Goal: Information Seeking & Learning: Learn about a topic

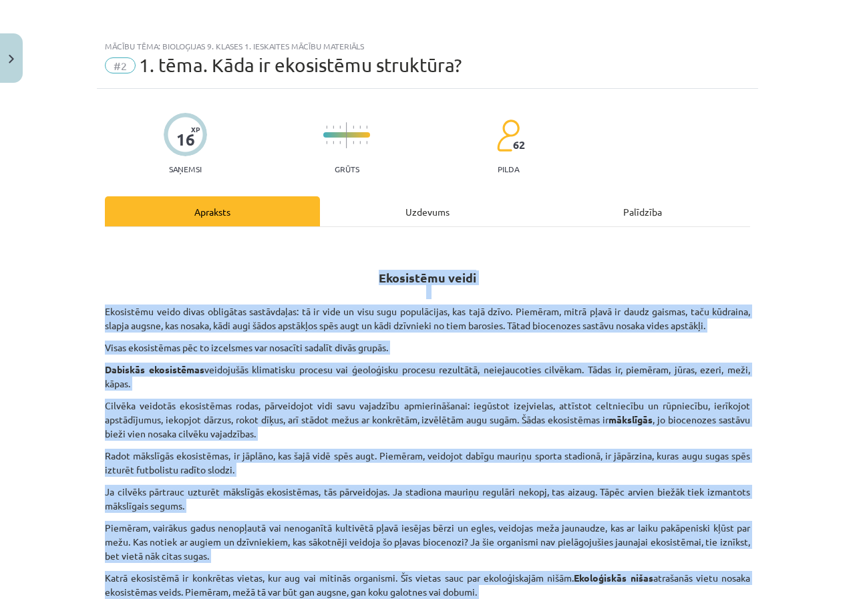
scroll to position [601, 0]
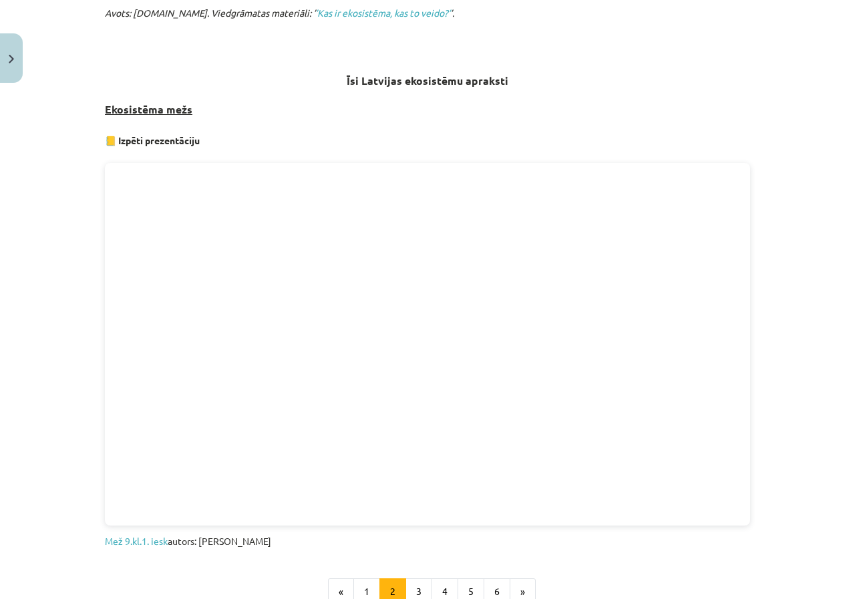
click at [750, 378] on div "16 XP Saņemsi Grūts 62 pilda Apraksts Uzdevums Palīdzība Ekosistēmu veidi Ekosi…" at bounding box center [428, 127] width 662 height 1280
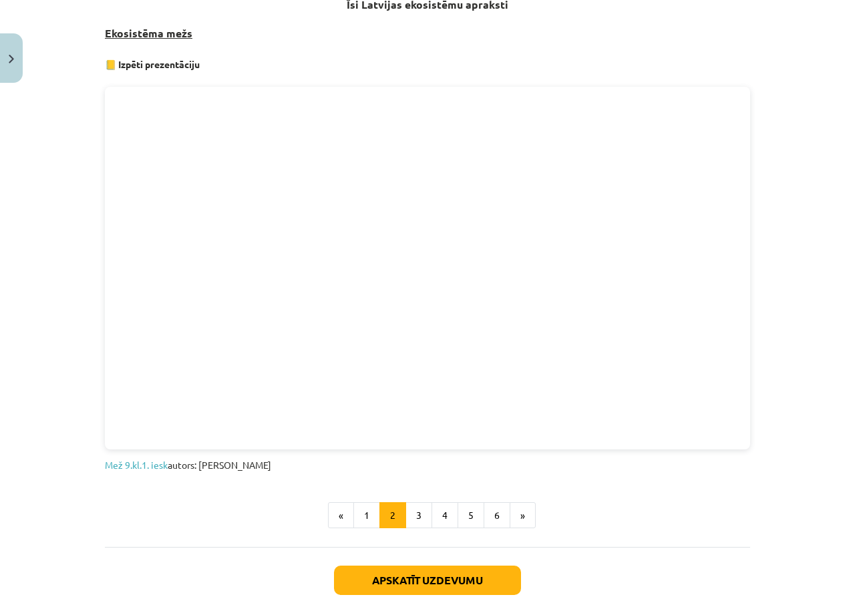
scroll to position [802, 0]
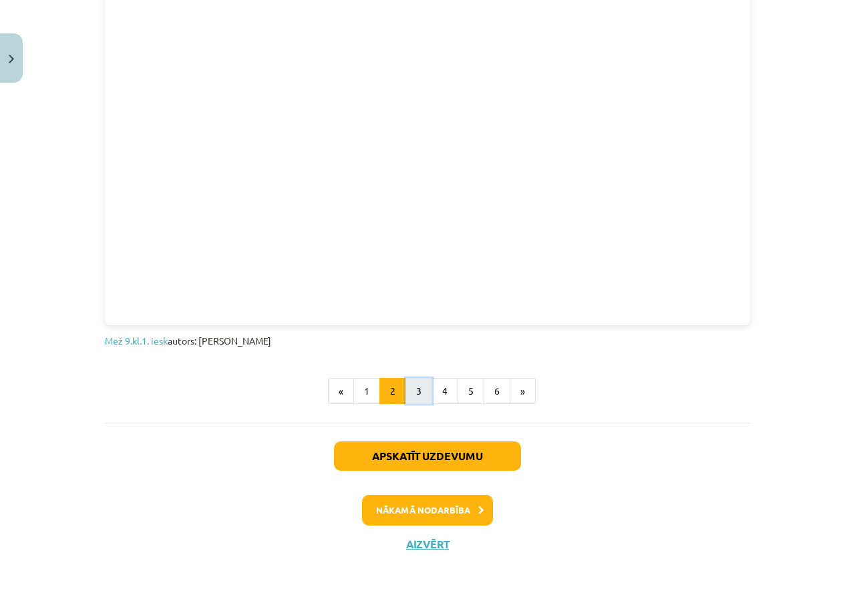
click at [412, 385] on button "3" at bounding box center [419, 391] width 27 height 27
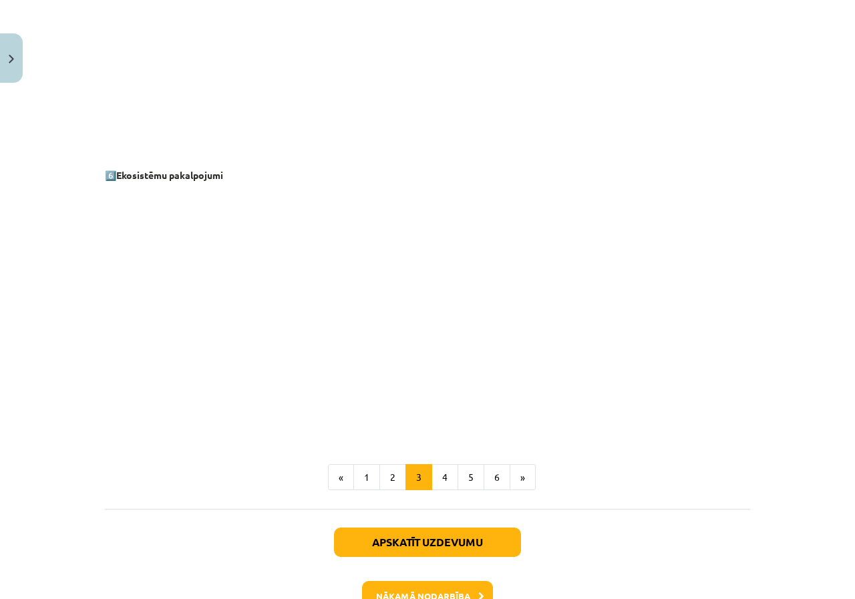
scroll to position [1786, 0]
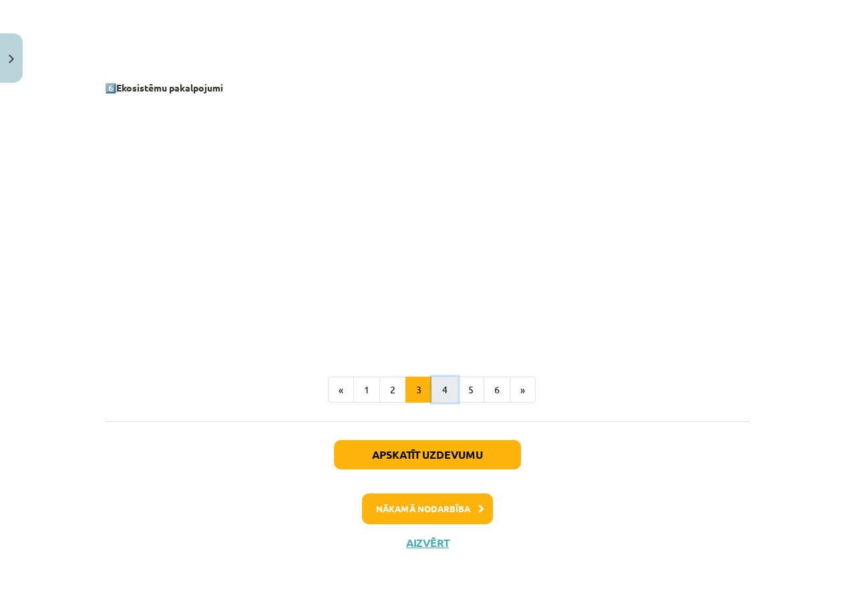
click at [442, 390] on button "4" at bounding box center [445, 390] width 27 height 27
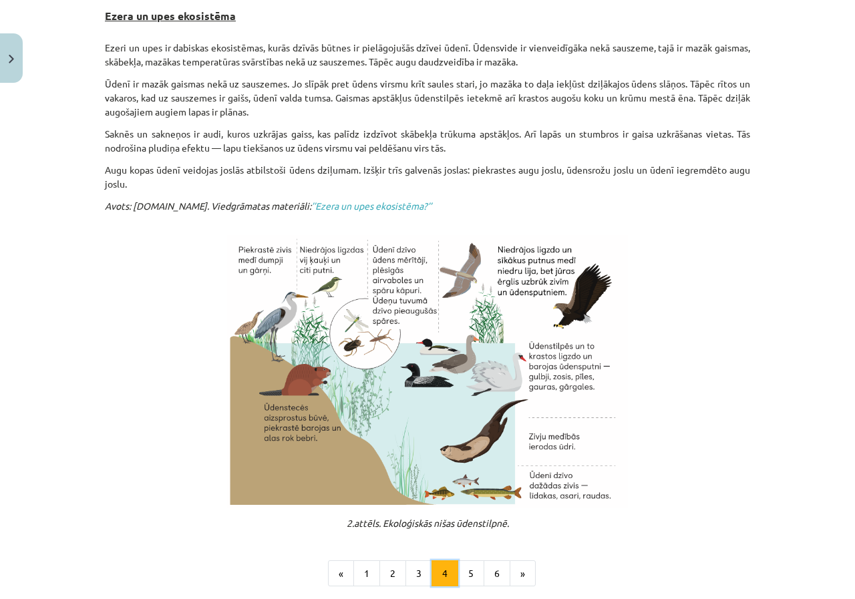
scroll to position [334, 0]
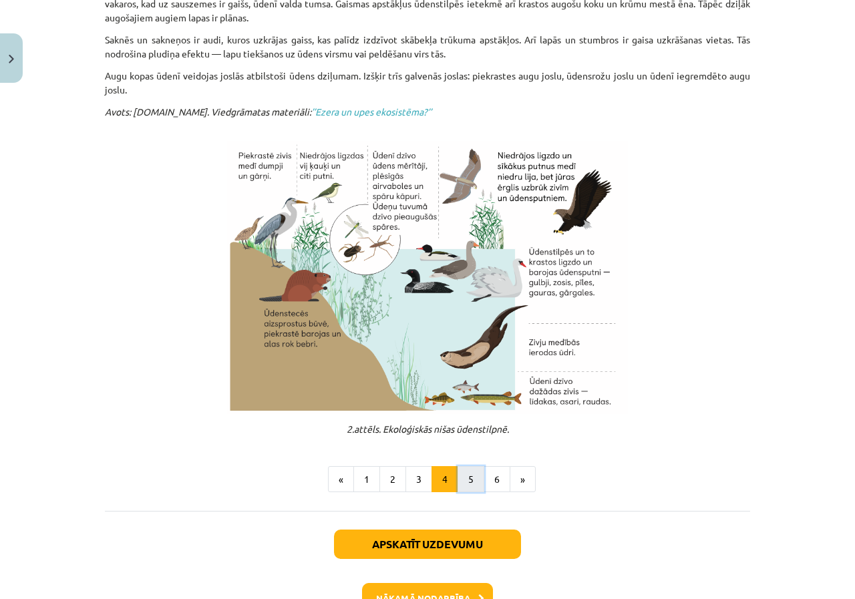
click at [467, 488] on button "5" at bounding box center [471, 479] width 27 height 27
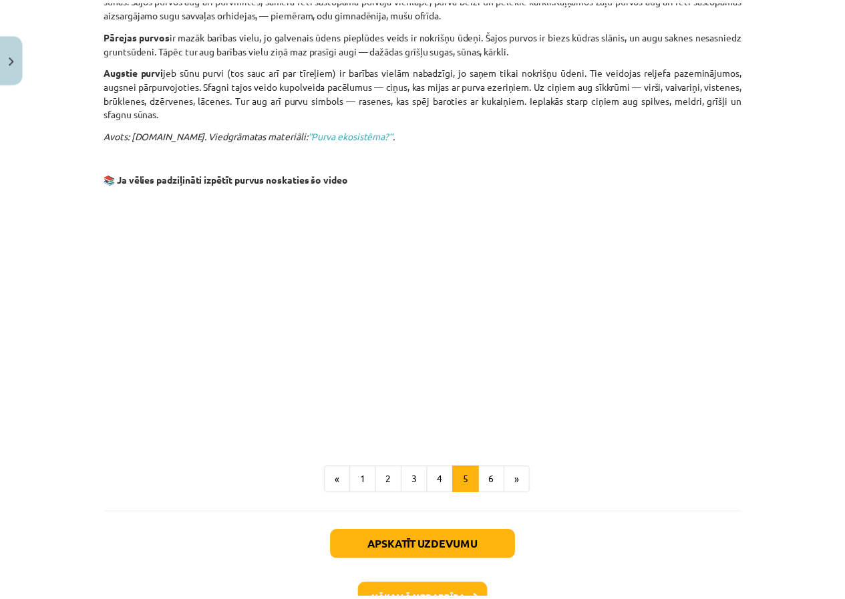
scroll to position [966, 0]
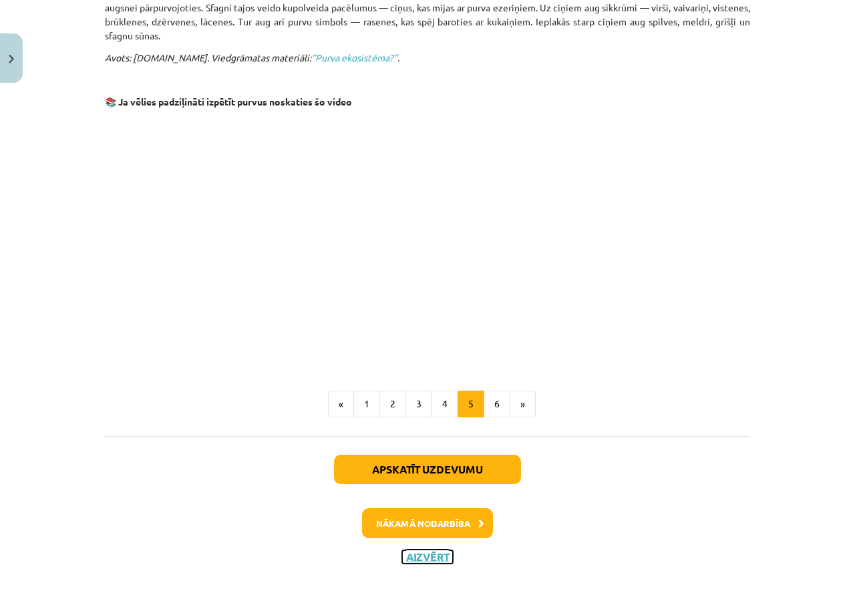
click at [402, 551] on button "Aizvērt" at bounding box center [427, 557] width 51 height 13
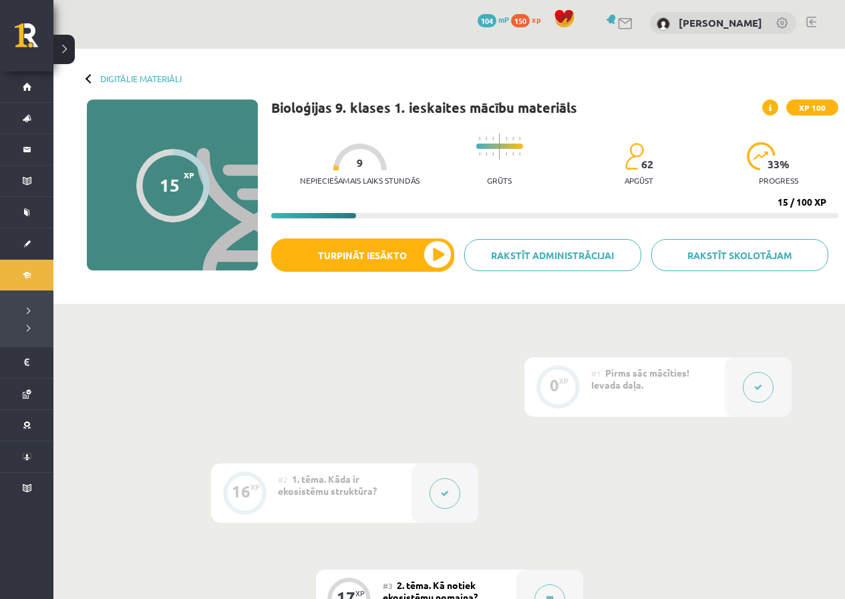
scroll to position [0, 0]
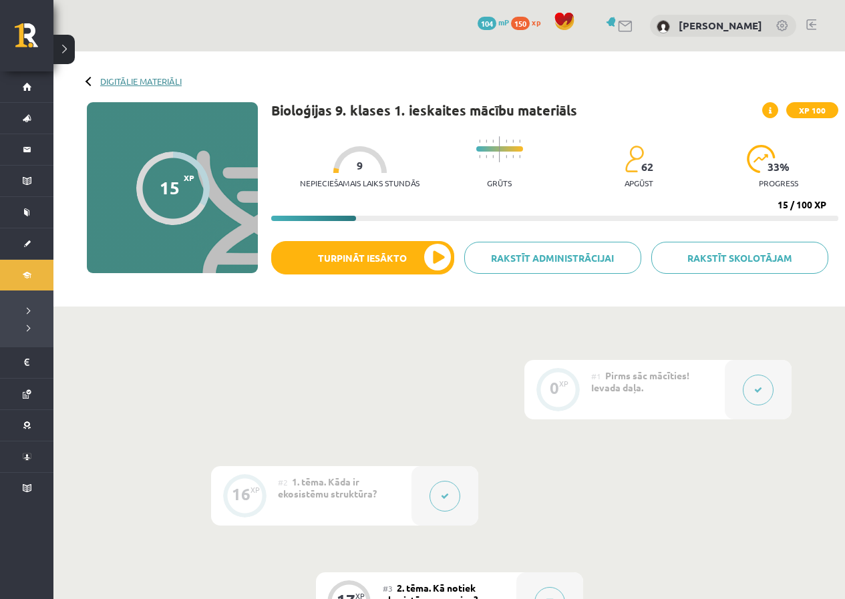
click at [149, 78] on link "Digitālie materiāli" at bounding box center [141, 81] width 82 height 10
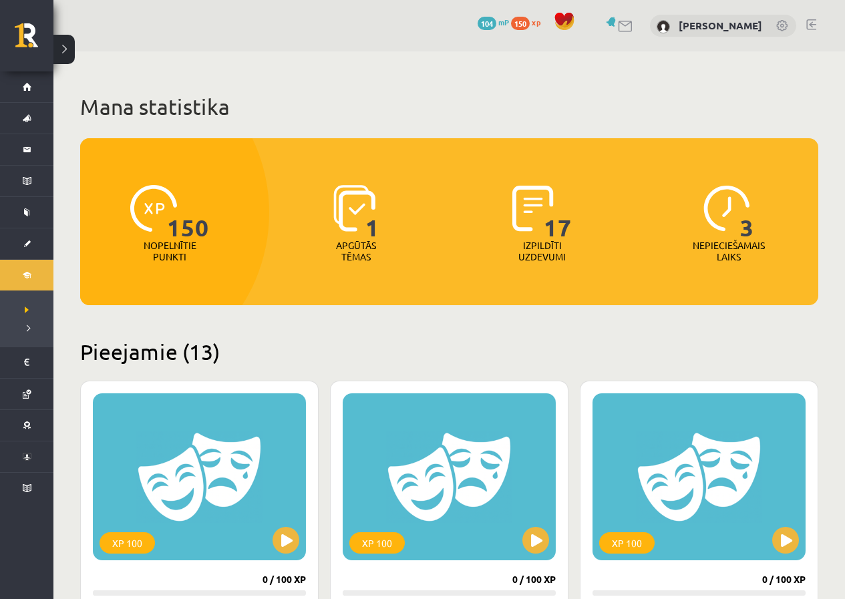
scroll to position [1270, 0]
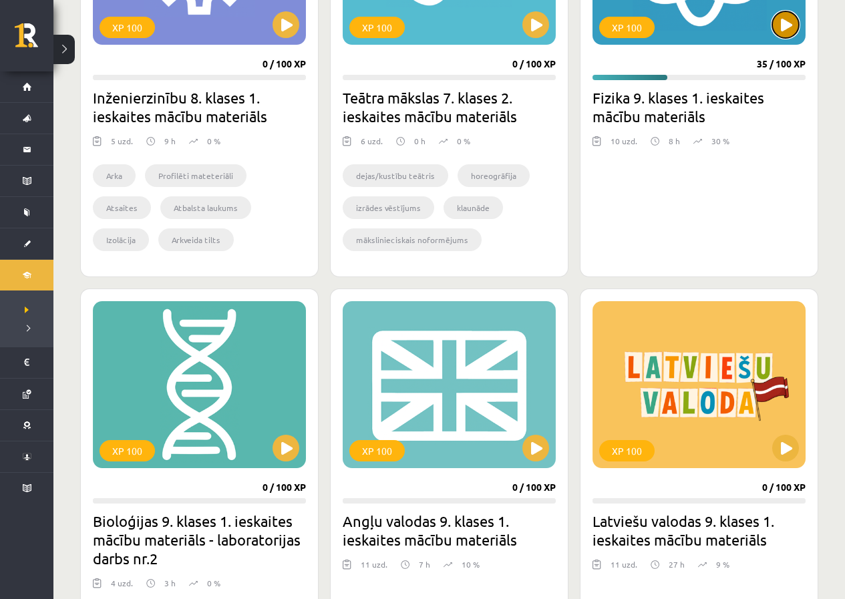
click at [778, 29] on button at bounding box center [785, 24] width 27 height 27
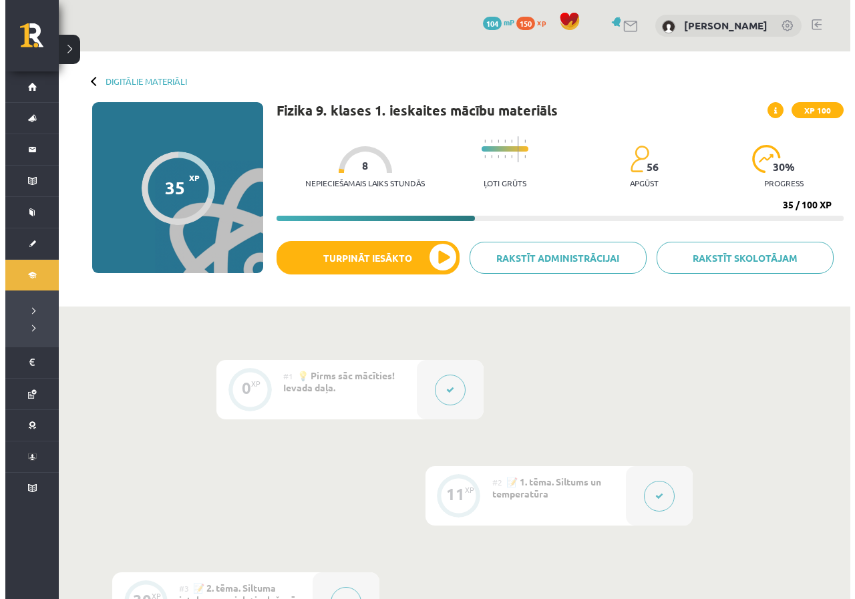
scroll to position [267, 0]
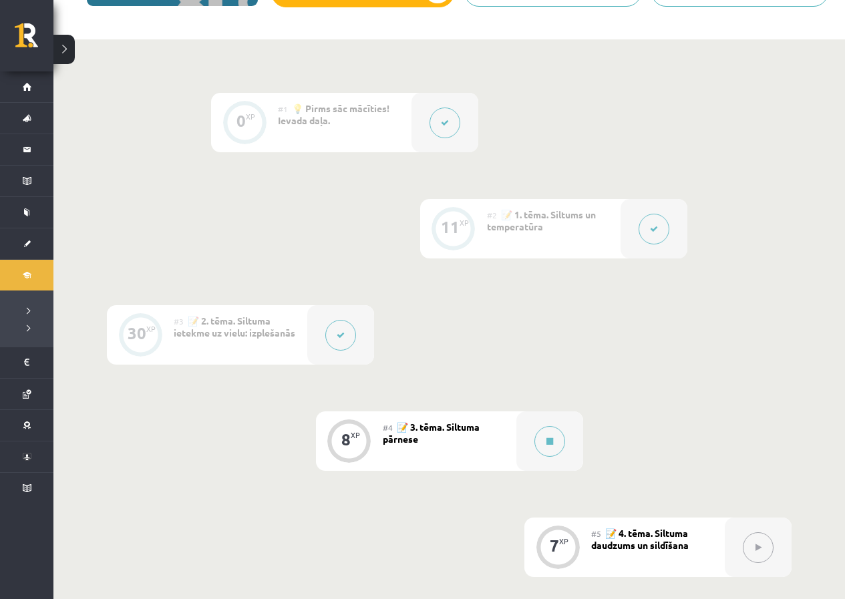
click at [452, 137] on div at bounding box center [445, 122] width 67 height 59
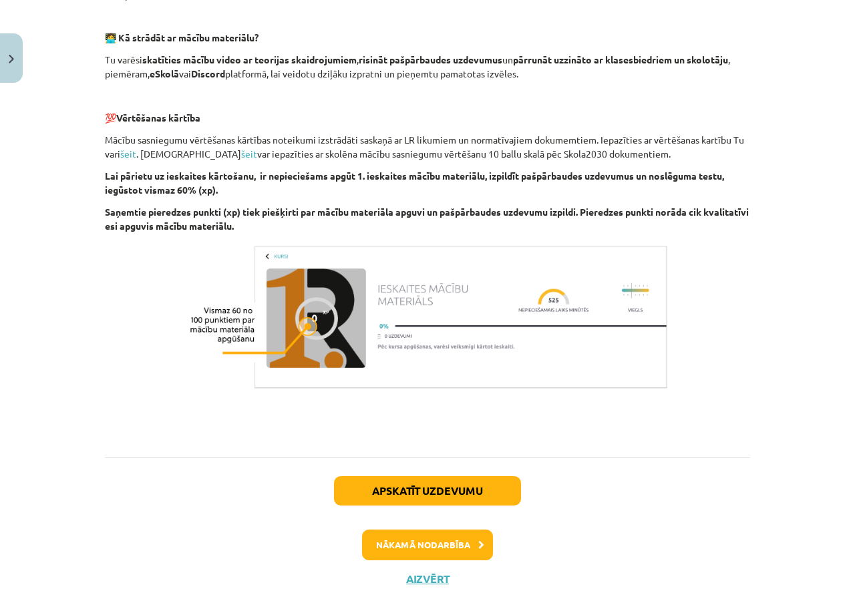
scroll to position [839, 0]
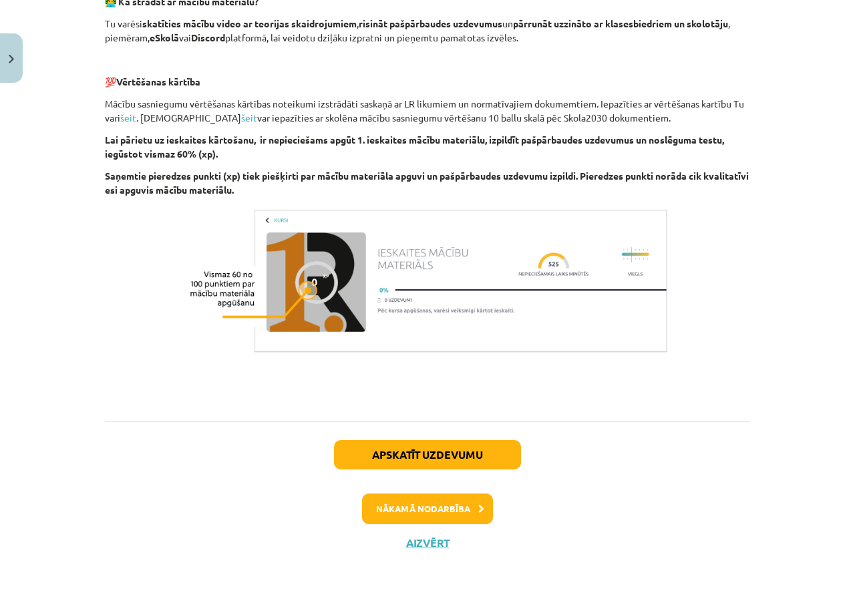
click at [440, 553] on div "Apskatīt uzdevumu Nākamā nodarbība Aizvērt" at bounding box center [427, 490] width 645 height 136
click at [438, 543] on button "Aizvērt" at bounding box center [427, 543] width 51 height 13
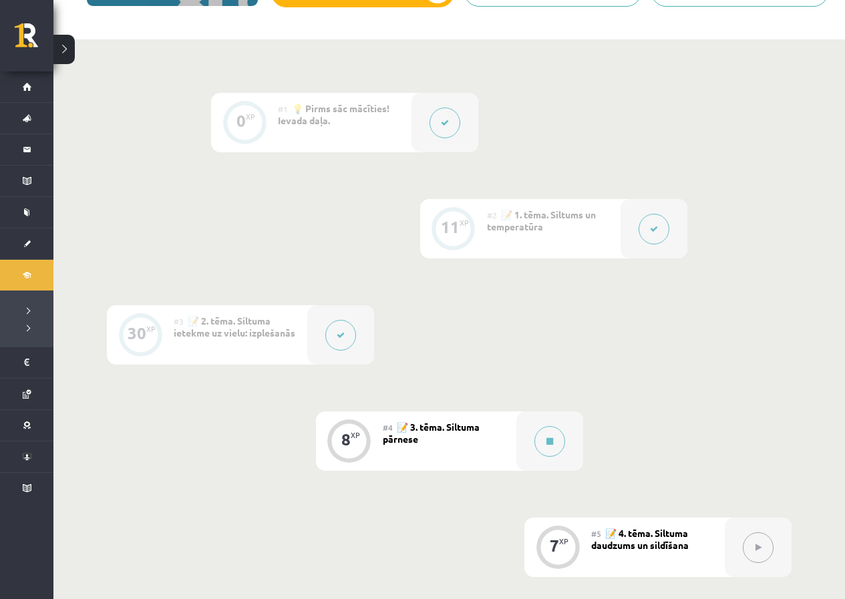
click at [650, 230] on icon at bounding box center [654, 229] width 8 height 8
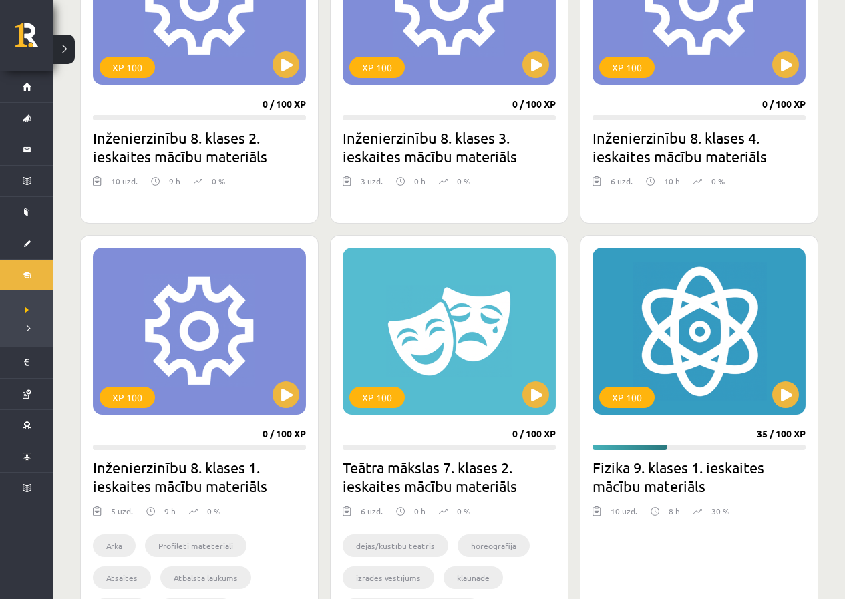
scroll to position [1002, 0]
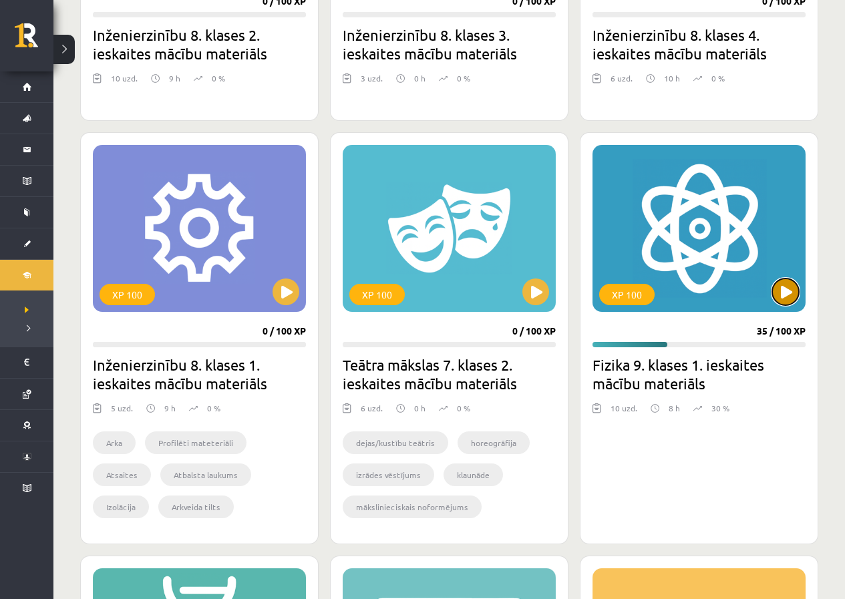
click at [784, 282] on button at bounding box center [785, 292] width 27 height 27
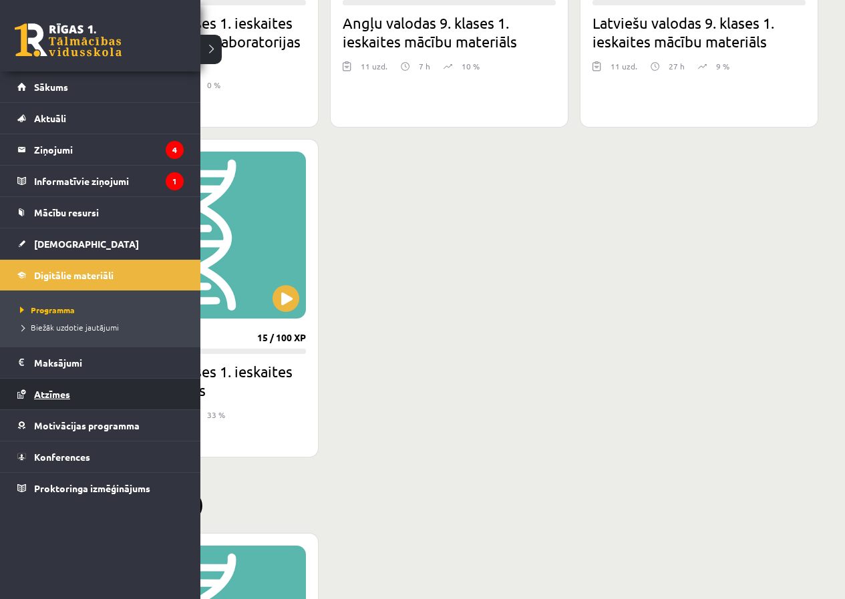
scroll to position [1804, 0]
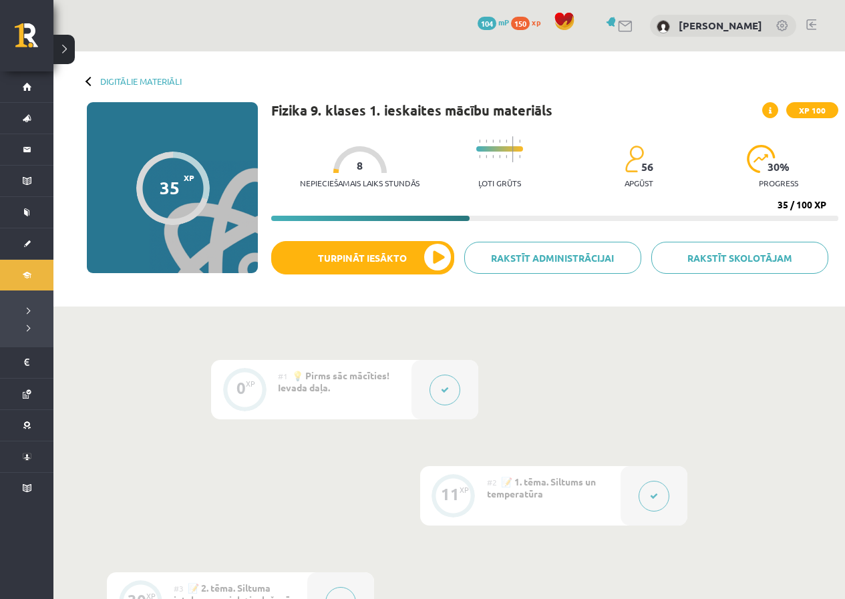
click at [119, 71] on div "Digitālie materiāli 35 XP XP 100 35 / 100 XP Fizika 9. klases 1. ieskaites mācī…" at bounding box center [449, 178] width 792 height 255
click at [117, 77] on link "Digitālie materiāli" at bounding box center [141, 81] width 82 height 10
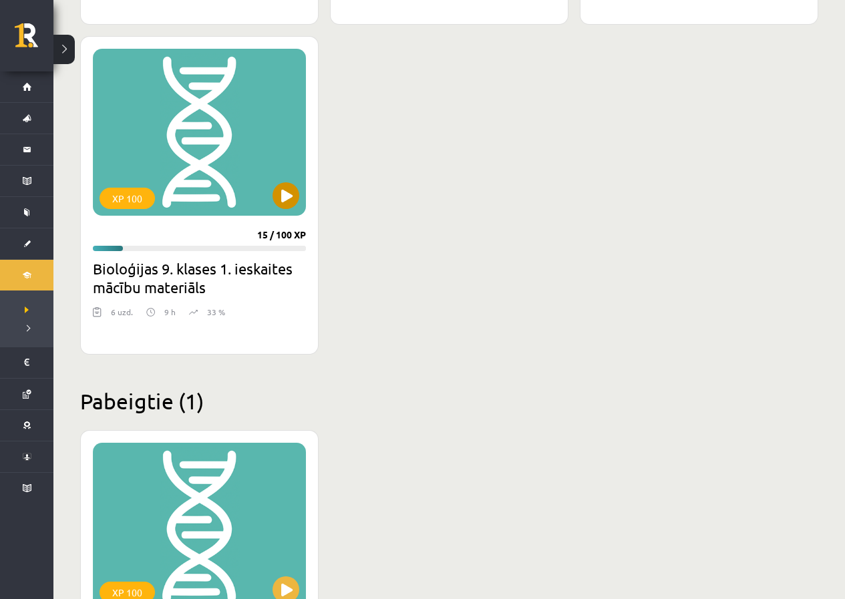
scroll to position [1866, 0]
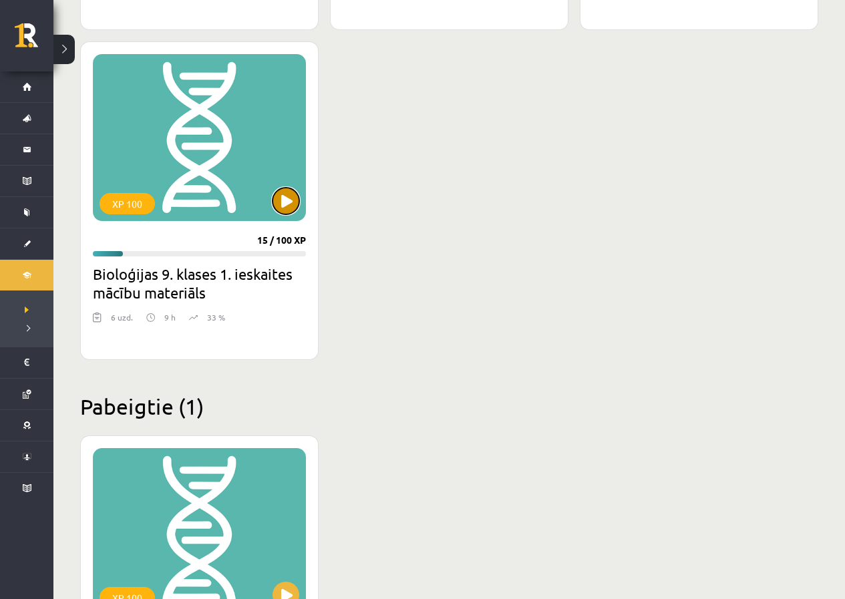
click at [282, 190] on button at bounding box center [286, 201] width 27 height 27
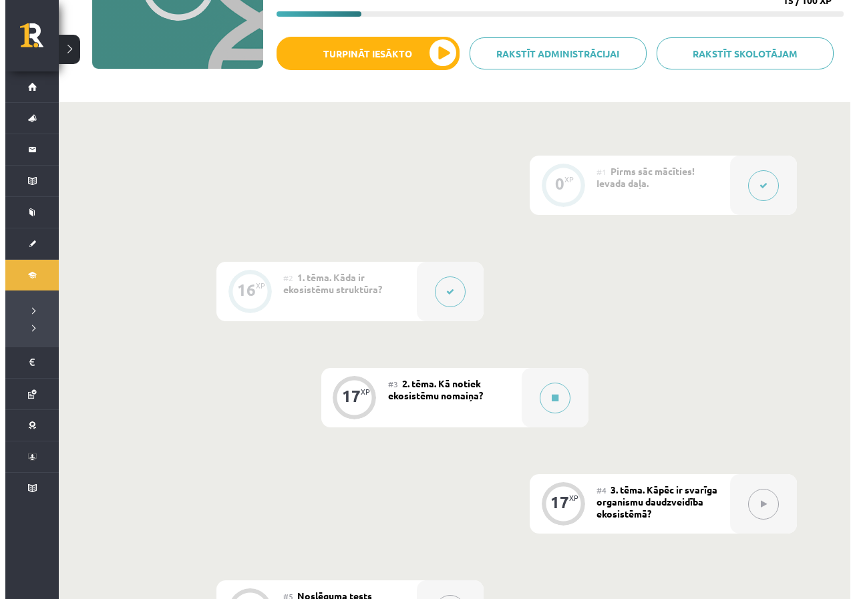
scroll to position [184, 0]
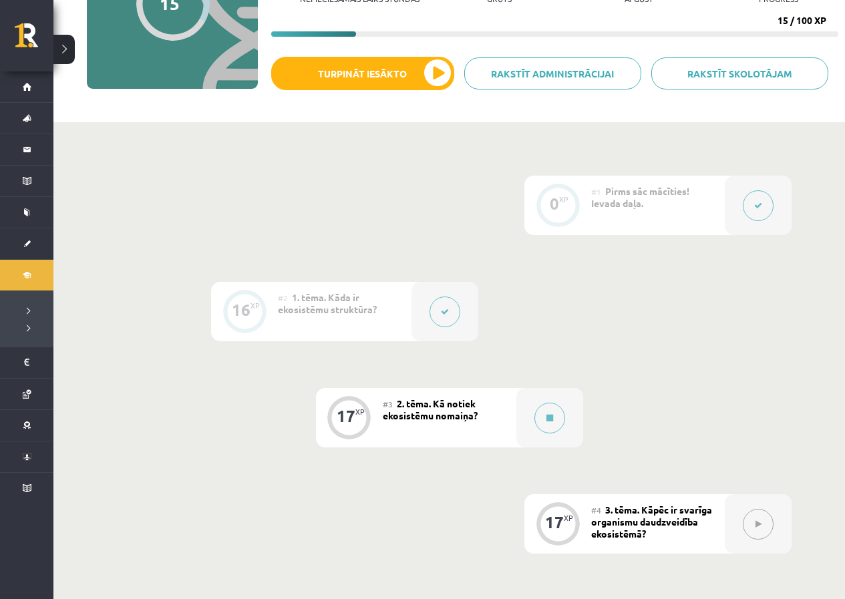
click at [768, 215] on button at bounding box center [758, 205] width 31 height 31
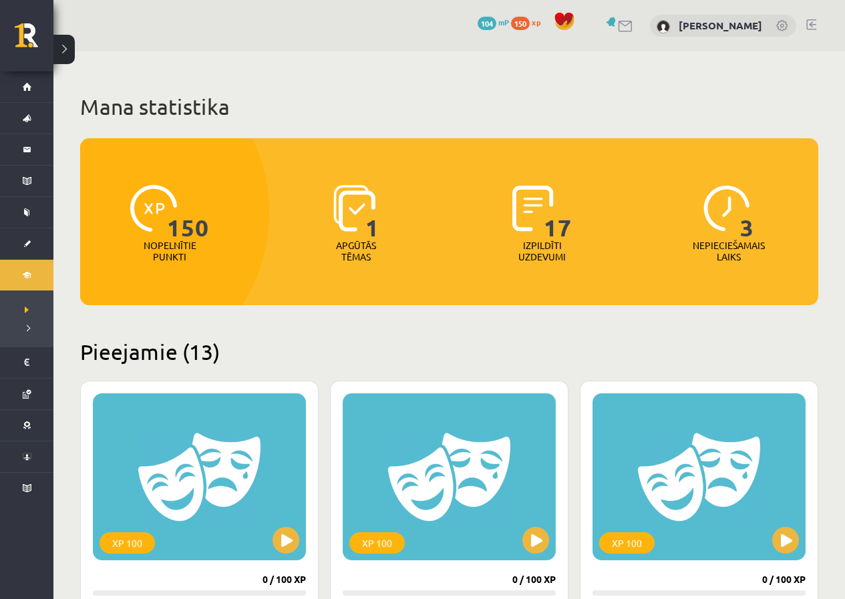
scroll to position [1866, 0]
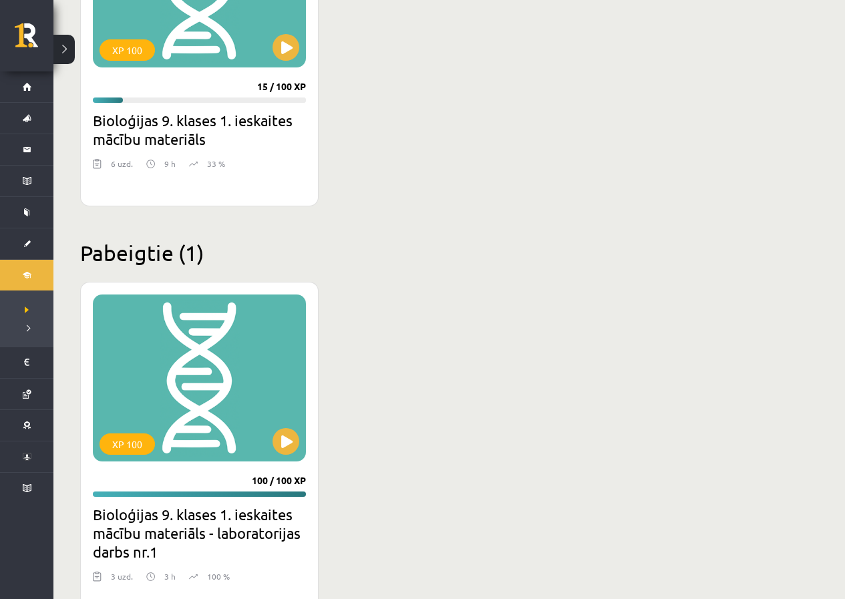
scroll to position [2066, 0]
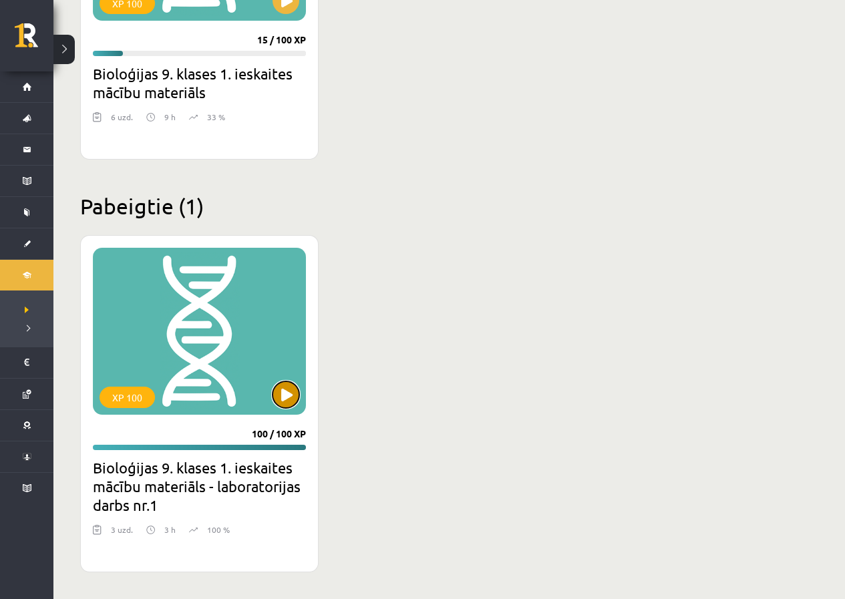
click at [279, 394] on button at bounding box center [286, 395] width 27 height 27
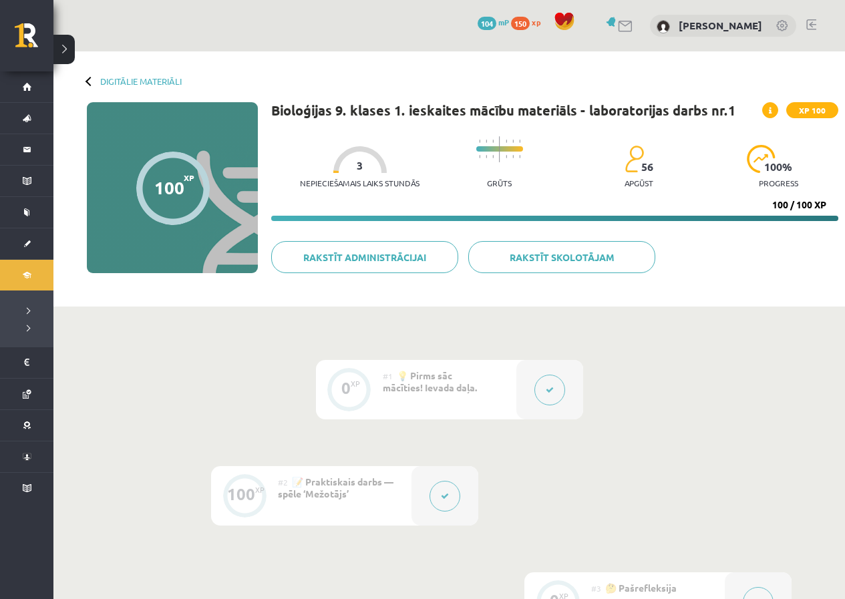
click at [538, 385] on button at bounding box center [550, 390] width 31 height 31
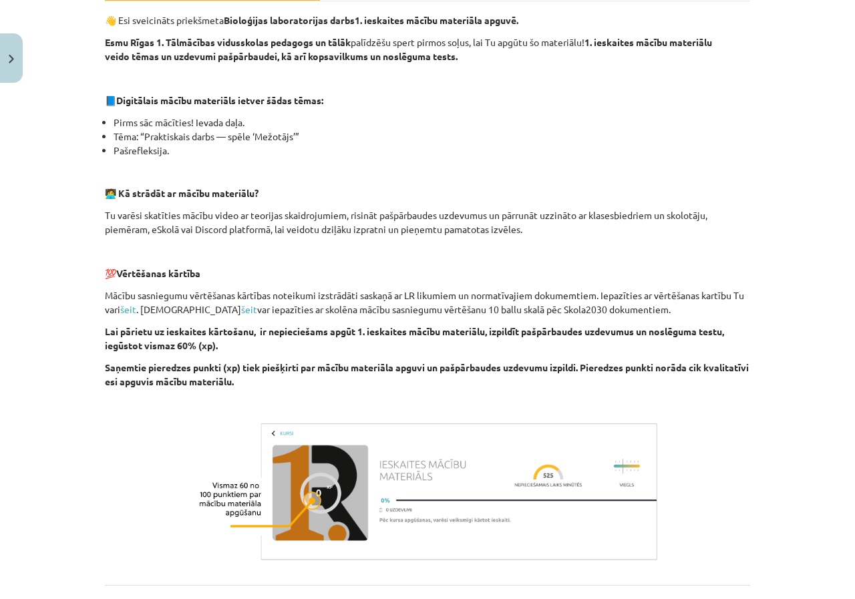
scroll to position [390, 0]
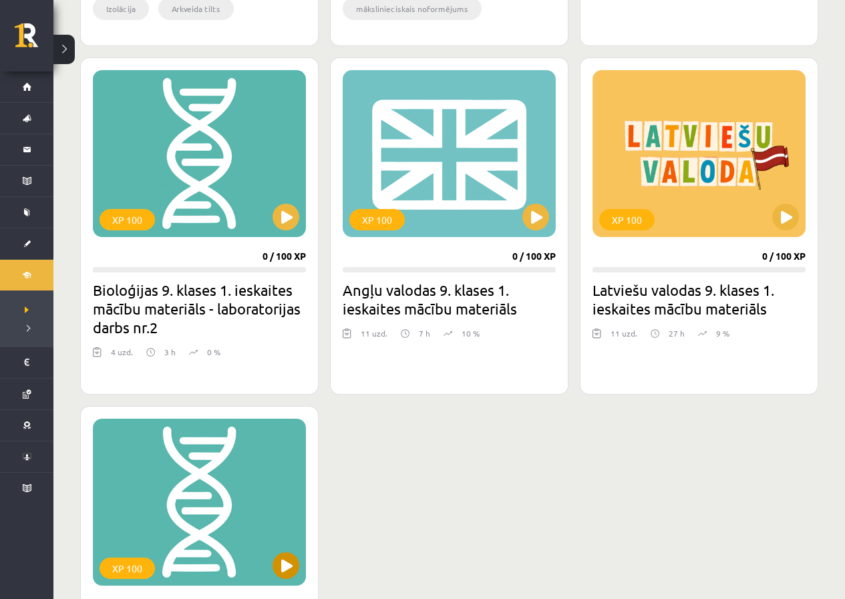
scroll to position [1459, 0]
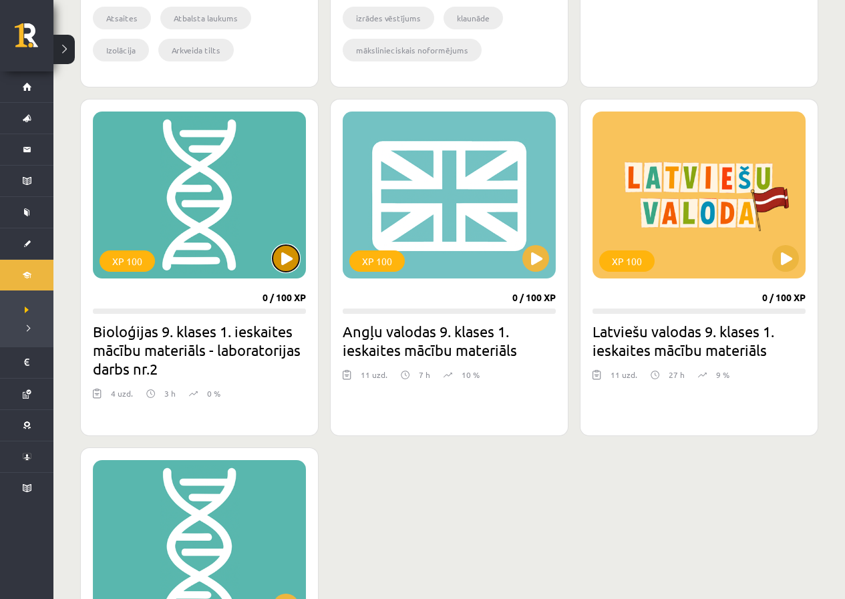
click at [279, 262] on button at bounding box center [286, 258] width 27 height 27
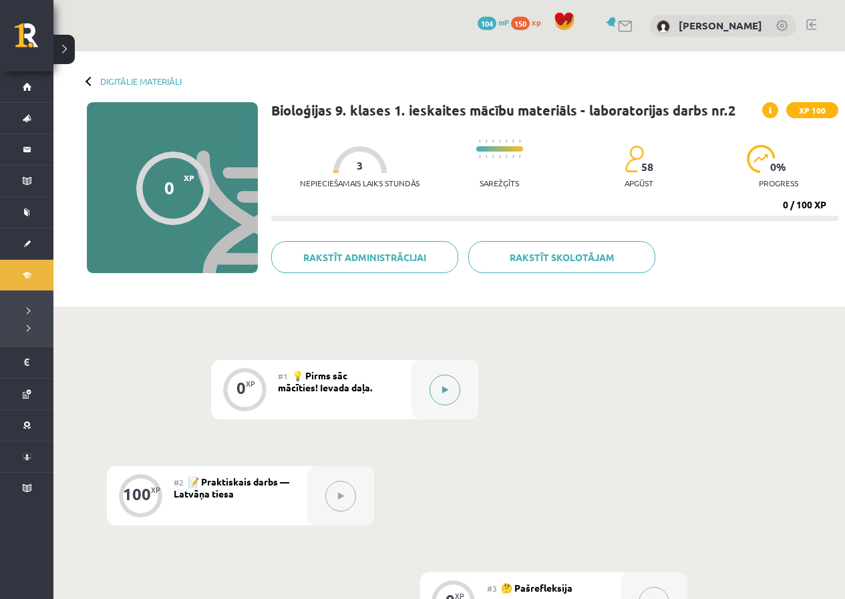
click at [457, 374] on div at bounding box center [445, 389] width 67 height 59
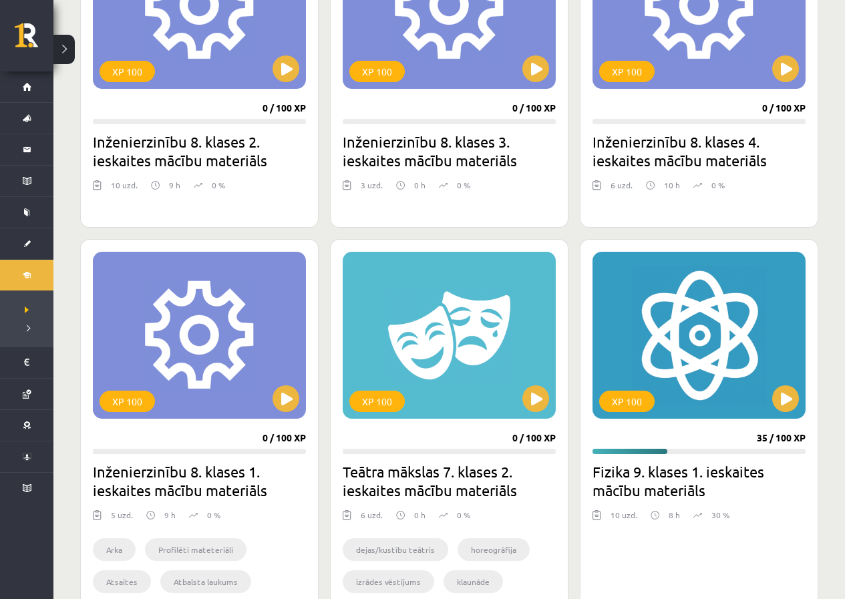
scroll to position [858, 0]
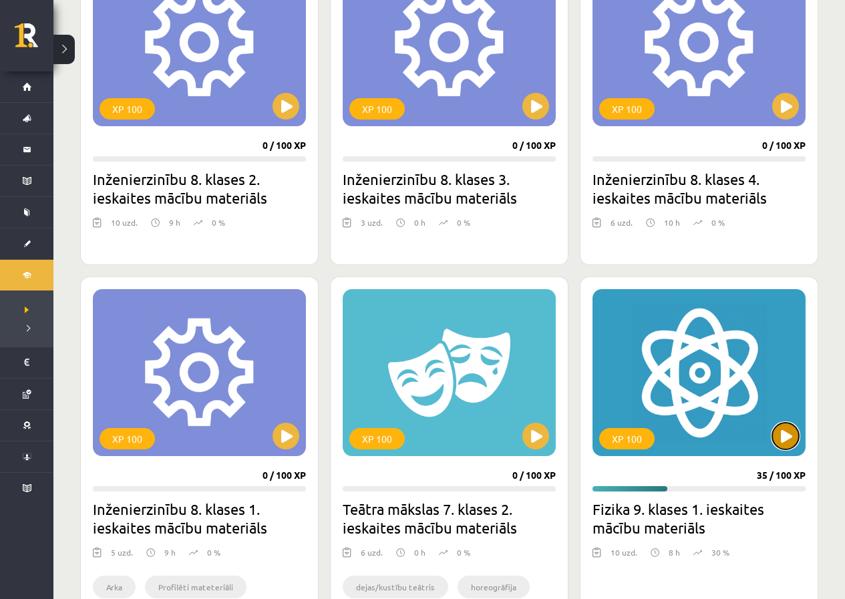
click at [782, 424] on button at bounding box center [785, 436] width 27 height 27
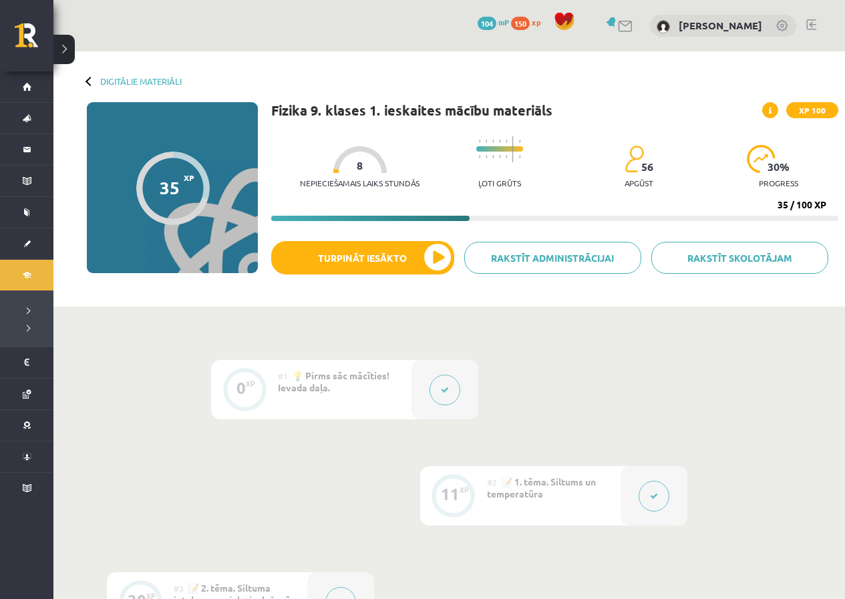
click at [440, 376] on button at bounding box center [445, 390] width 31 height 31
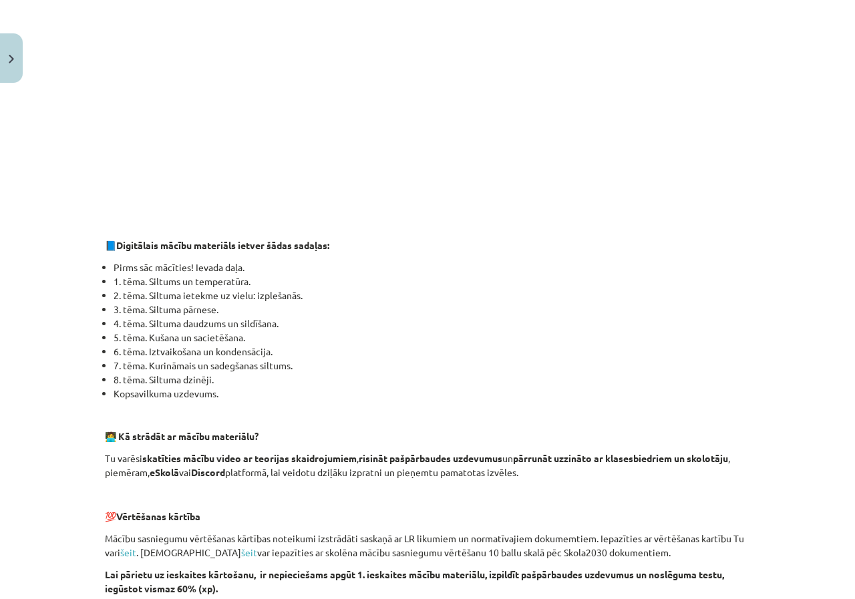
scroll to position [468, 0]
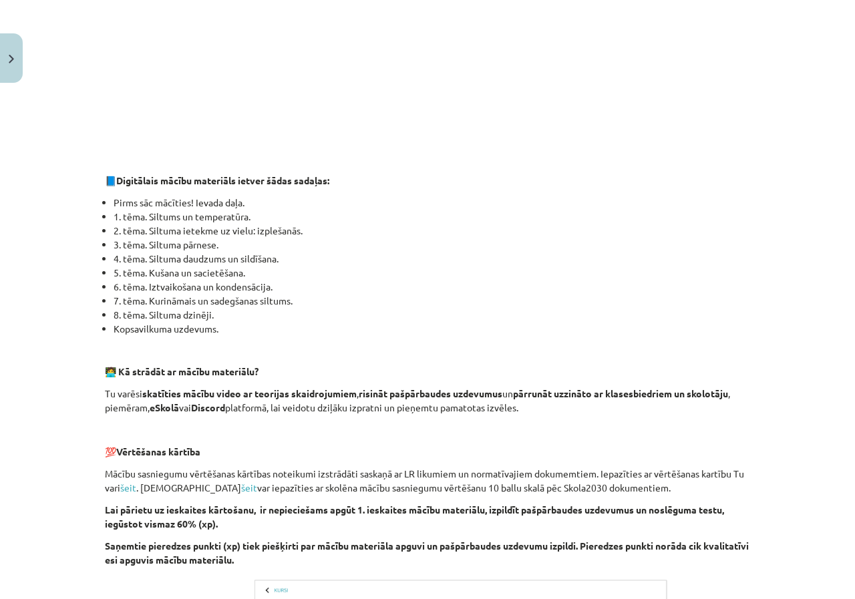
click at [432, 375] on button at bounding box center [447, 390] width 31 height 31
